Goal: Entertainment & Leisure: Consume media (video, audio)

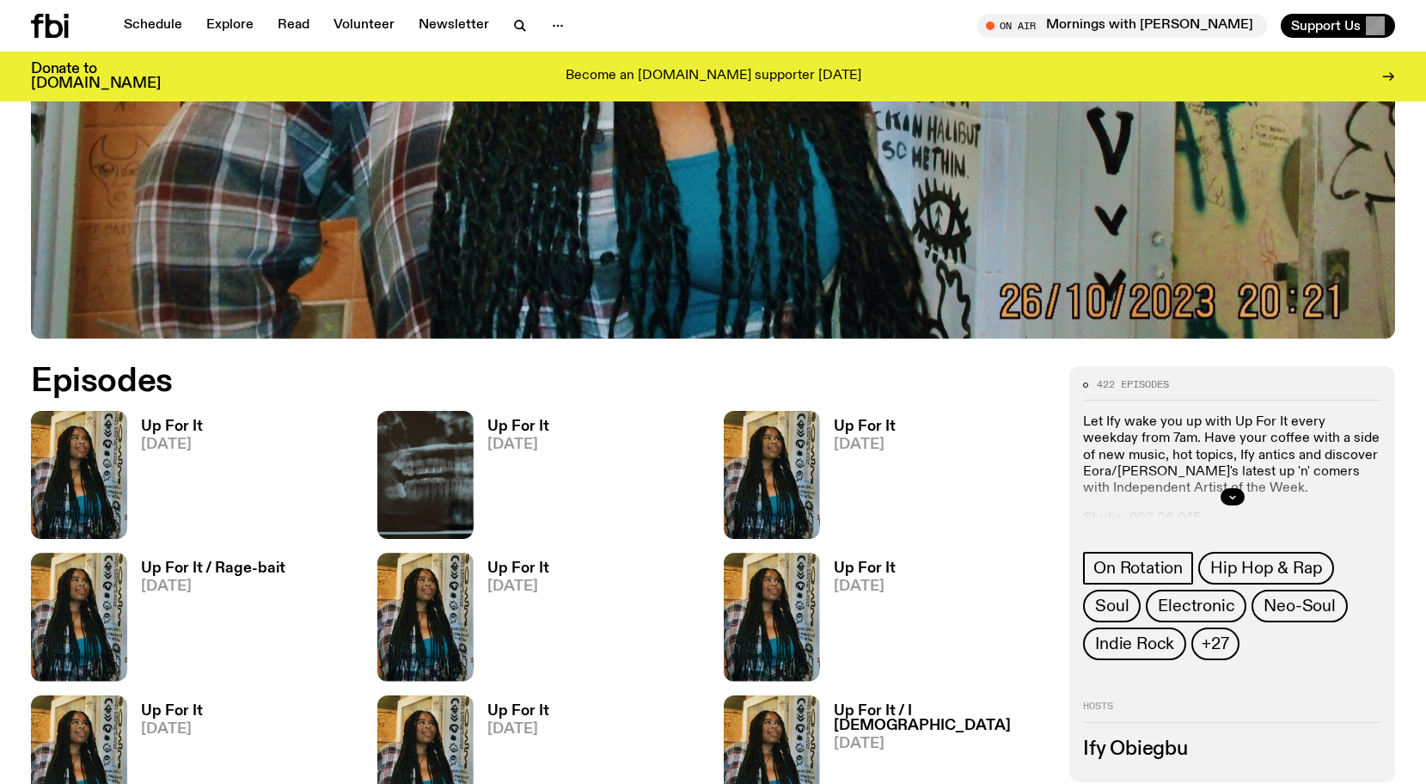
scroll to position [725, 0]
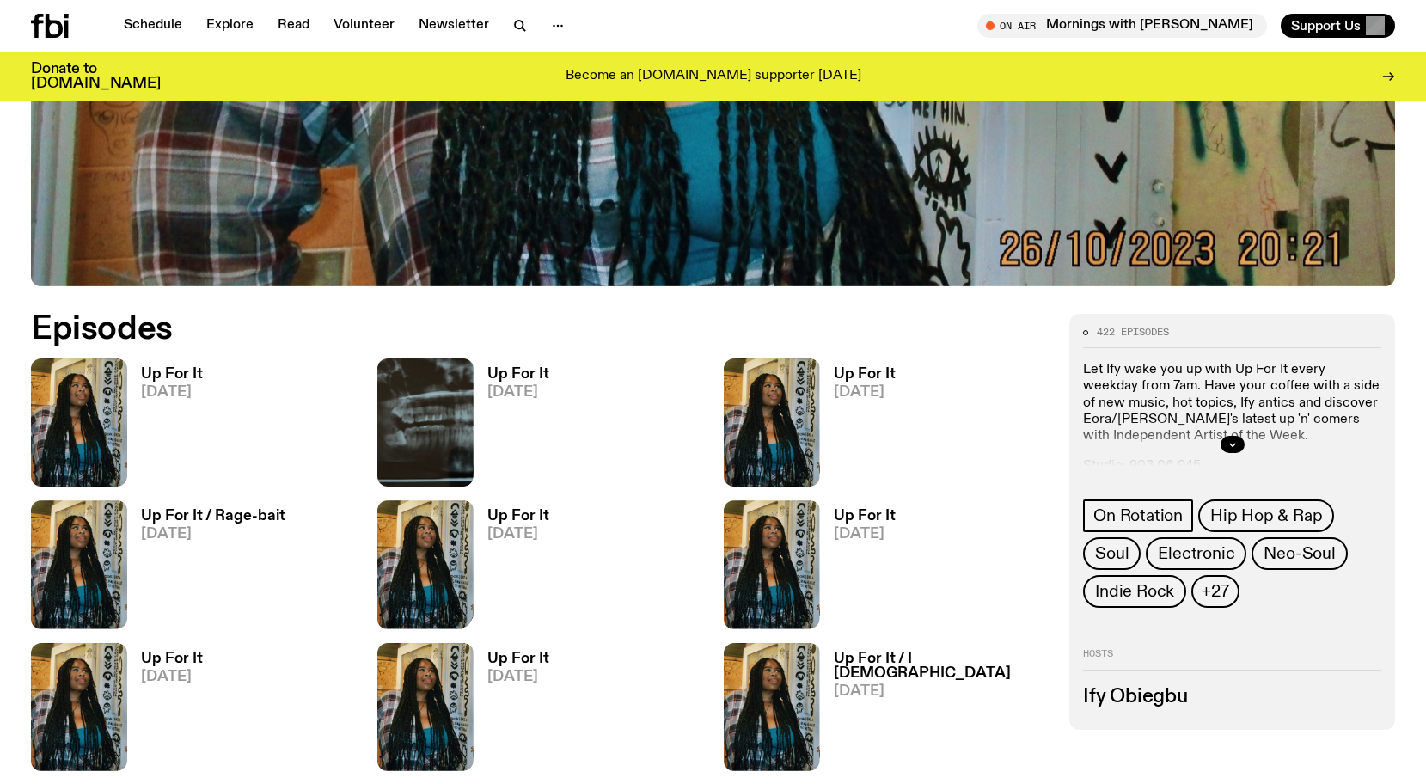
click at [487, 527] on span "[DATE]" at bounding box center [518, 534] width 62 height 15
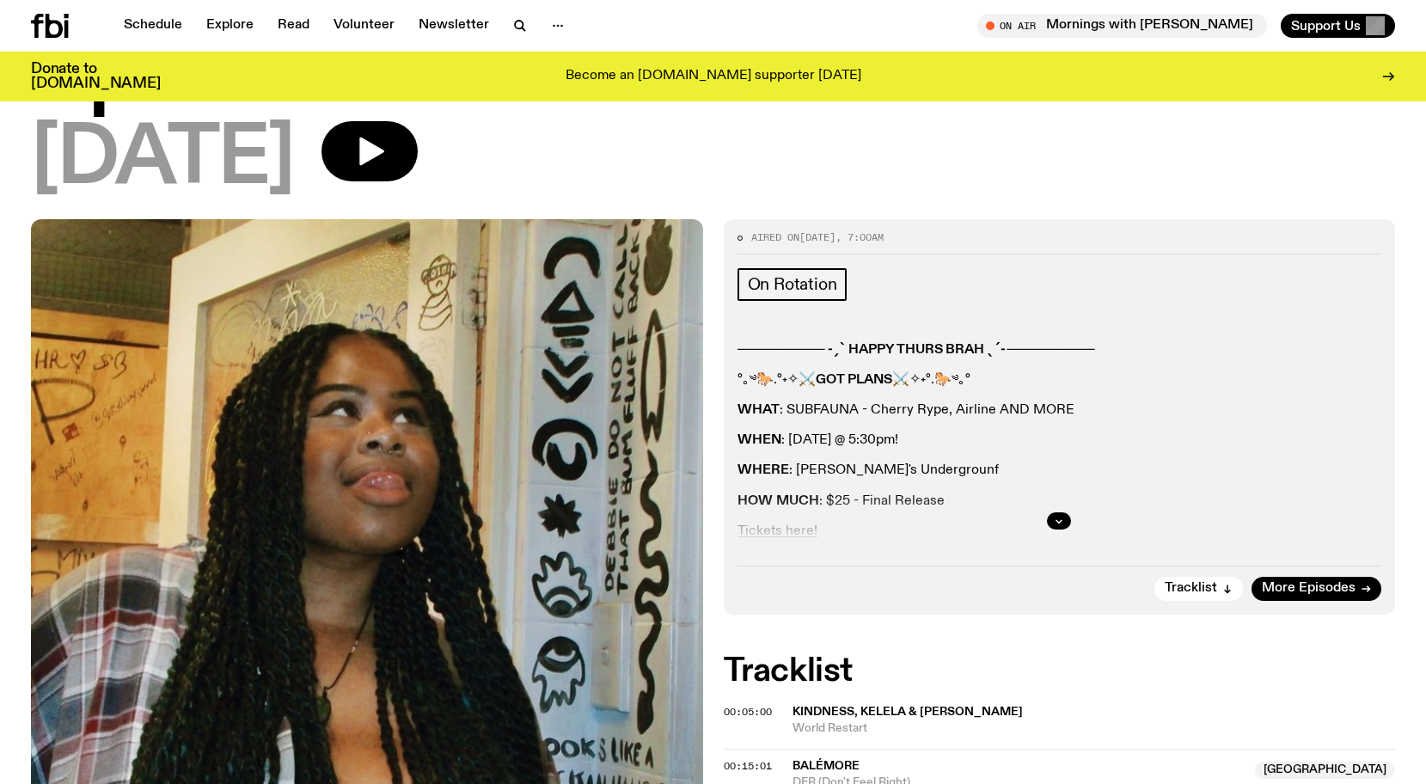
scroll to position [113, 0]
click at [1049, 515] on button "button" at bounding box center [1059, 520] width 24 height 17
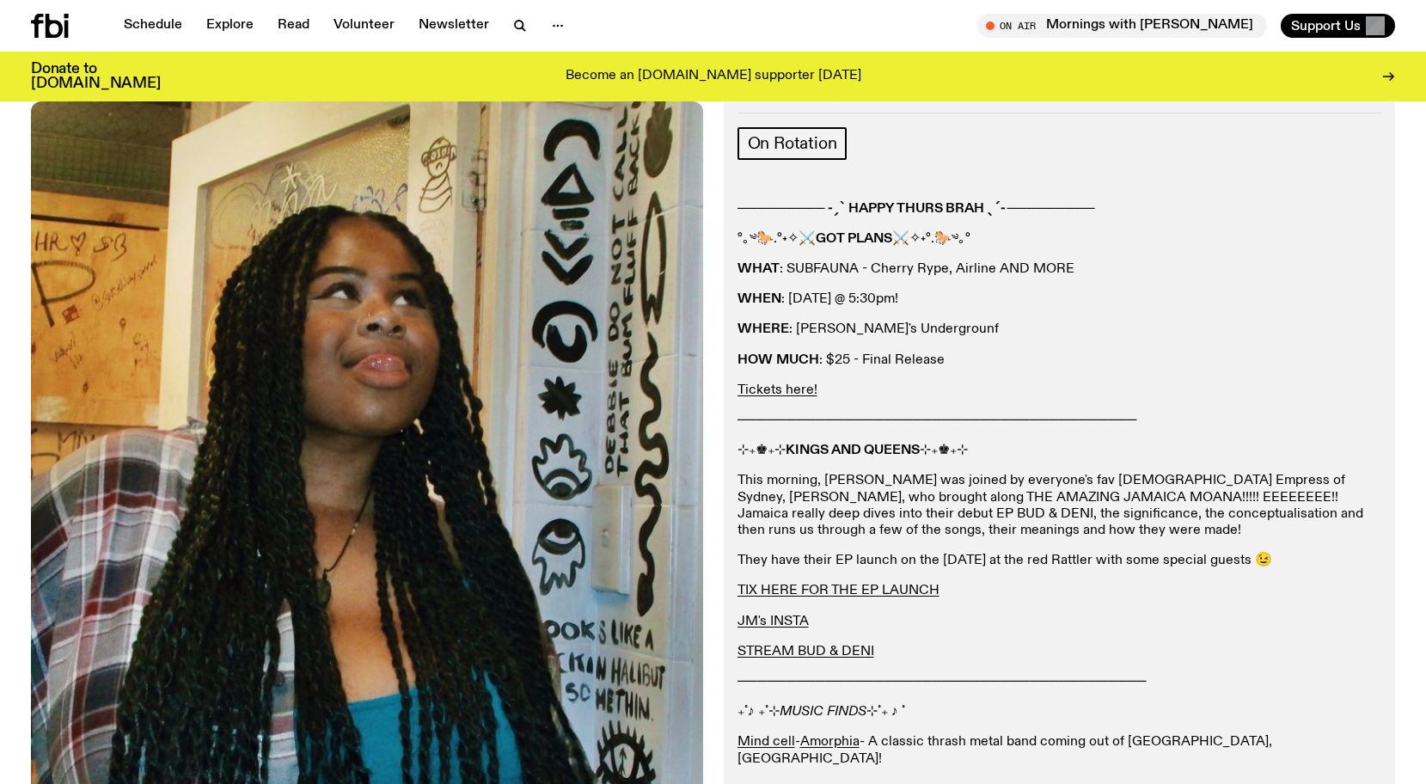
scroll to position [282, 0]
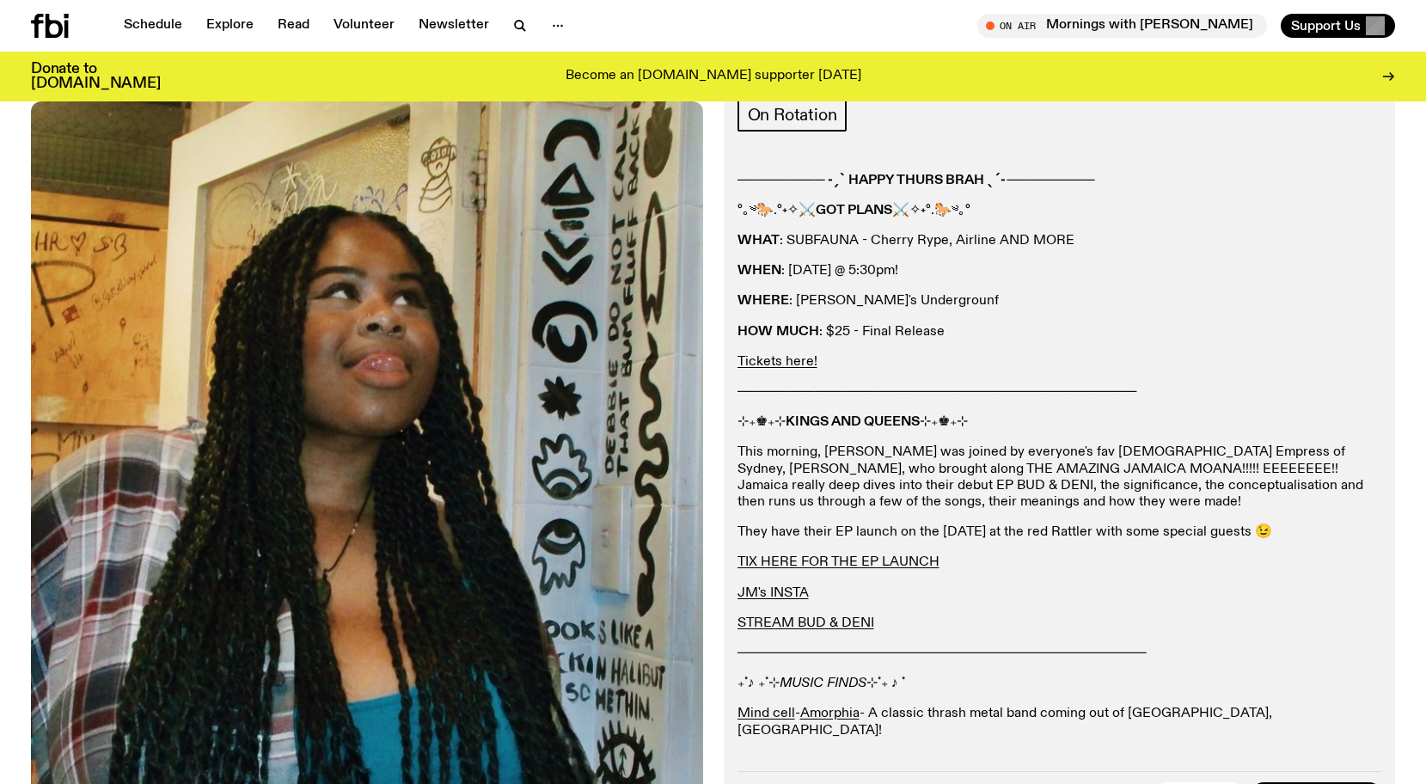
click at [900, 426] on strong "KINGS AND QUEENS" at bounding box center [852, 422] width 134 height 14
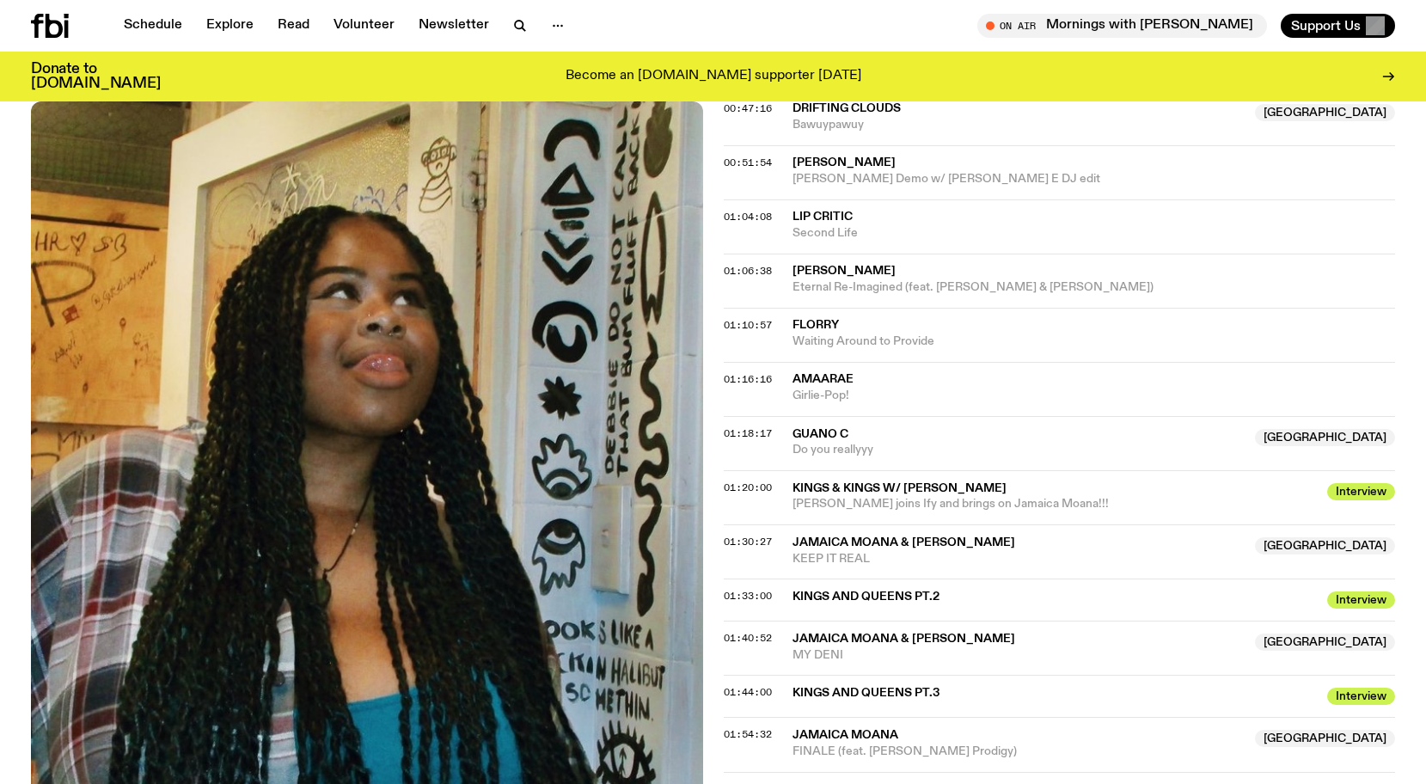
scroll to position [1580, 0]
